Goal: Task Accomplishment & Management: Manage account settings

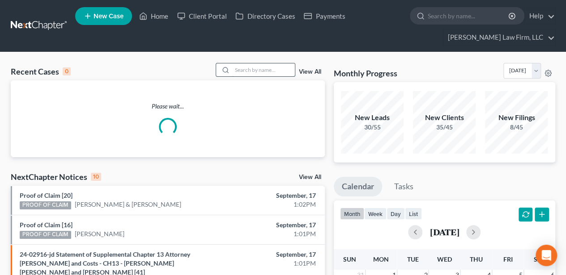
click at [262, 71] on input "search" at bounding box center [263, 69] width 63 height 13
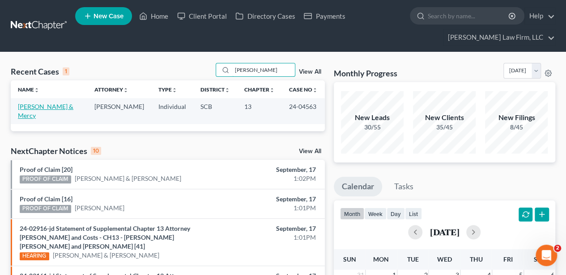
type input "[PERSON_NAME]"
click at [41, 110] on link "[PERSON_NAME] & Mercy" at bounding box center [45, 111] width 55 height 17
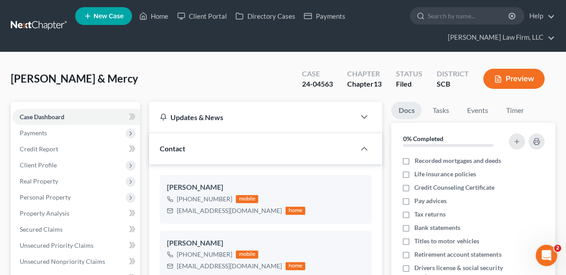
select select "2"
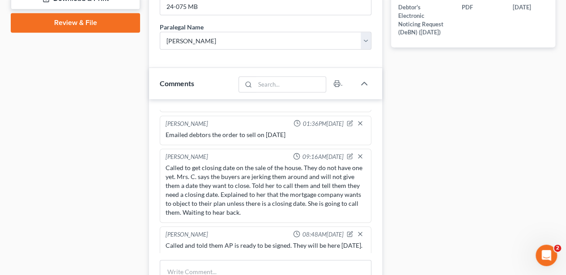
scroll to position [507, 0]
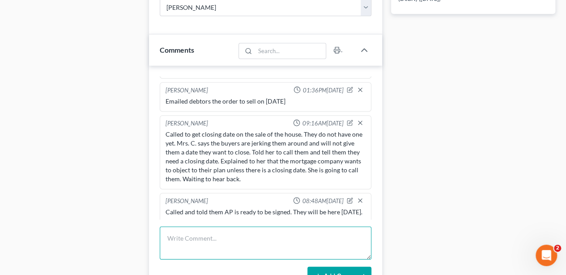
click at [232, 244] on textarea at bounding box center [265, 243] width 211 height 33
type textarea "Called and LVM to ask about if the house closed."
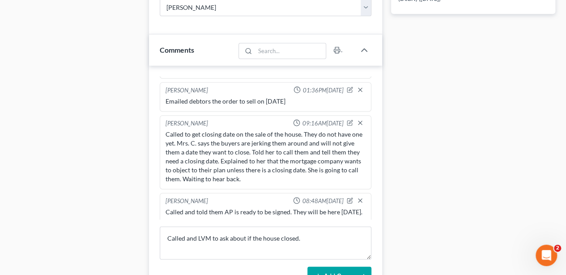
click at [333, 267] on button "Add Comment" at bounding box center [339, 276] width 64 height 19
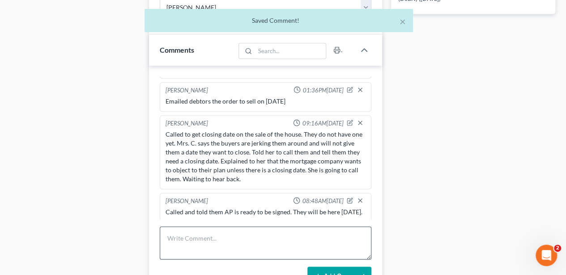
scroll to position [329, 0]
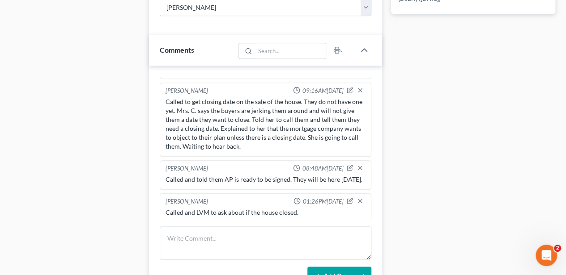
click at [153, 213] on div "[PERSON_NAME] 05:06PM[DATE] Reviewed case & emailed KK [PERSON_NAME] 10:14AM[DA…" at bounding box center [265, 181] width 233 height 231
click at [349, 198] on icon "button" at bounding box center [351, 200] width 4 height 4
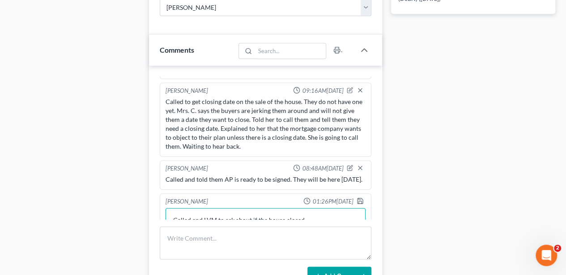
click at [317, 211] on textarea "Called and LVM to ask about if the house closed." at bounding box center [265, 224] width 200 height 33
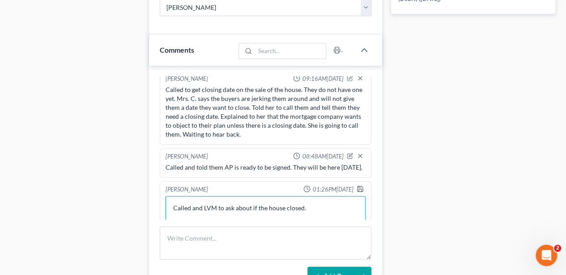
scroll to position [353, 0]
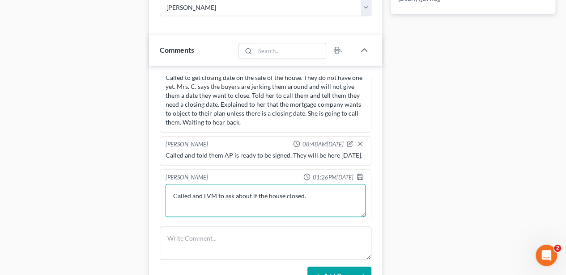
drag, startPoint x: 317, startPoint y: 211, endPoint x: 167, endPoint y: 202, distance: 149.6
click at [167, 202] on textarea "Called and LVM to ask about if the house closed." at bounding box center [265, 200] width 200 height 33
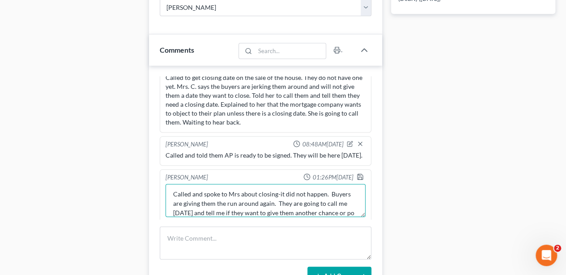
scroll to position [11, 0]
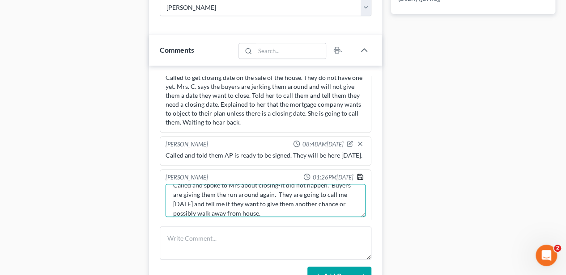
type textarea "Called and spoke to Mrs about closing-it did not happen. Buyers are giving them…"
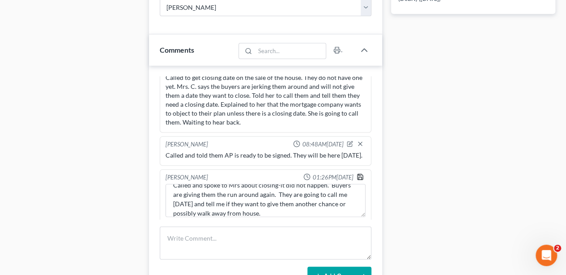
click at [357, 173] on icon "button" at bounding box center [359, 176] width 7 height 7
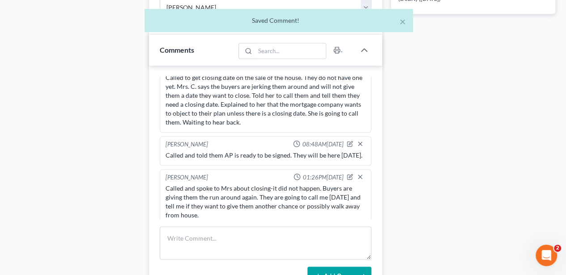
scroll to position [356, 0]
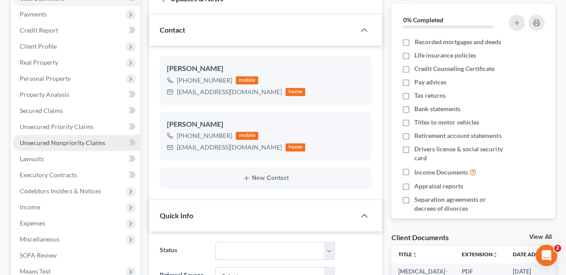
scroll to position [0, 0]
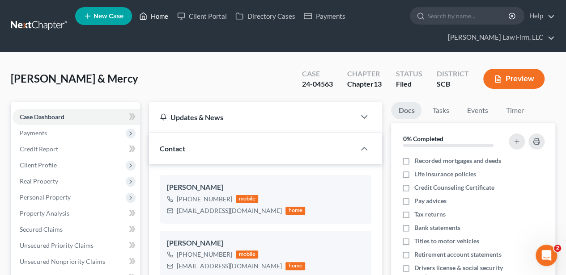
click at [152, 17] on link "Home" at bounding box center [154, 16] width 38 height 16
